Goal: Task Accomplishment & Management: Complete application form

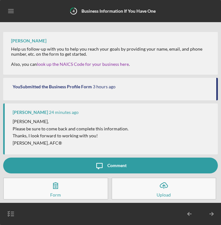
click at [51, 185] on icon "button" at bounding box center [56, 185] width 16 height 16
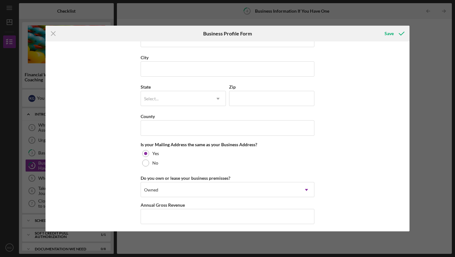
scroll to position [405, 0]
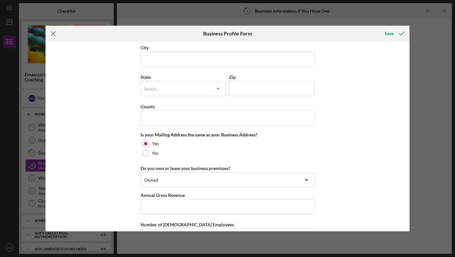
click at [48, 33] on icon "Icon/Menu Close" at bounding box center [53, 34] width 16 height 16
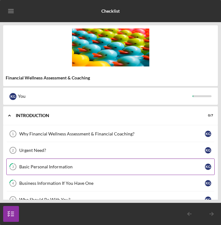
click at [50, 167] on div "Basic Personal Information" at bounding box center [112, 166] width 186 height 5
